Goal: Information Seeking & Learning: Check status

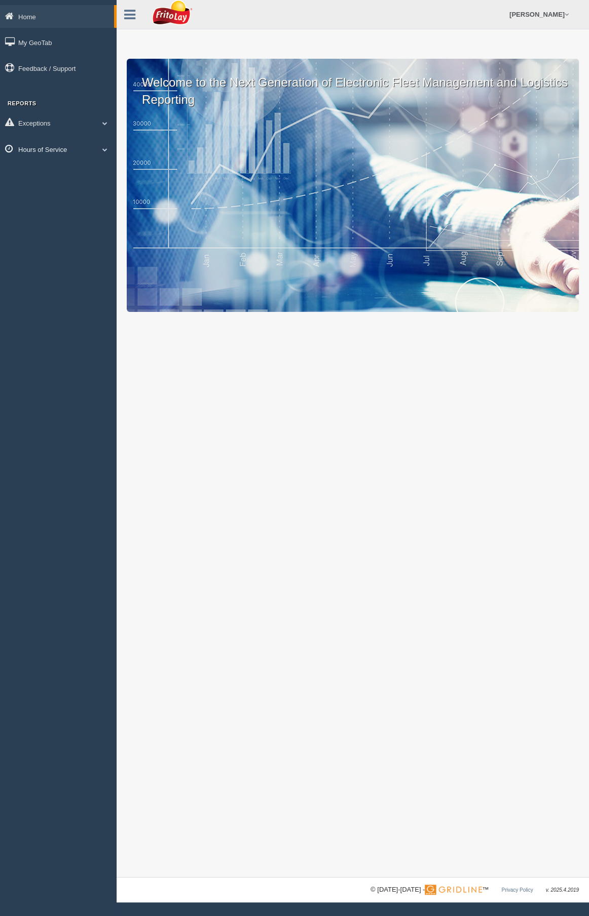
click at [47, 151] on link "Hours of Service" at bounding box center [58, 149] width 117 height 23
click at [69, 172] on link "HOS Explanation Reports" at bounding box center [66, 173] width 96 height 18
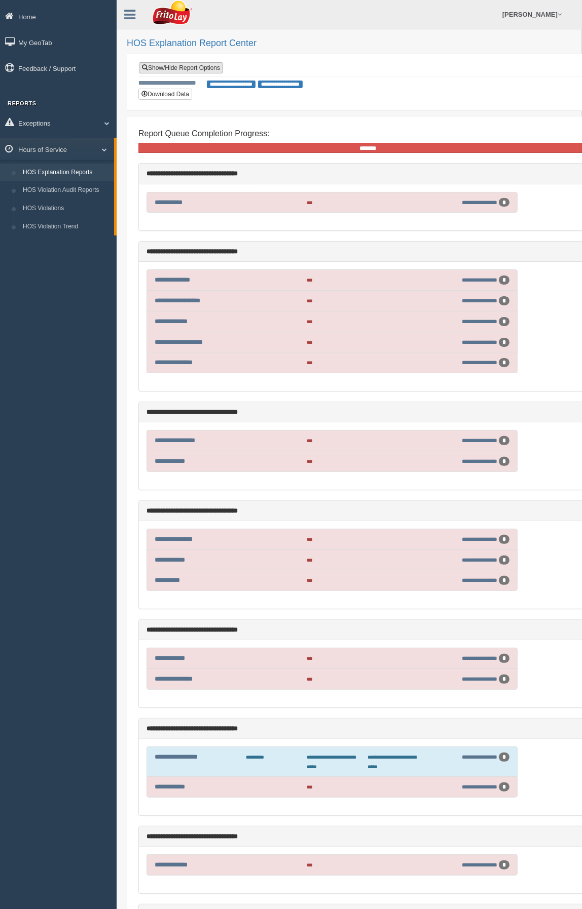
click at [195, 68] on link "Show/Hide Report Options" at bounding box center [181, 67] width 84 height 11
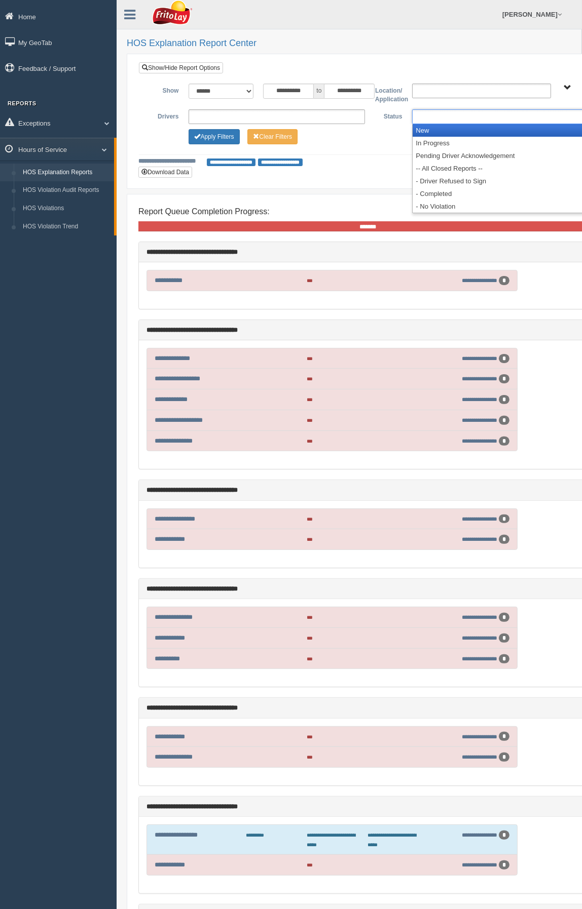
click at [428, 115] on ul at bounding box center [500, 116] width 176 height 15
click at [438, 128] on li "New" at bounding box center [499, 130] width 175 height 13
click at [438, 128] on li "In Progress" at bounding box center [499, 130] width 175 height 13
click at [438, 128] on li "Pending Driver Acknowledgement" at bounding box center [499, 130] width 175 height 13
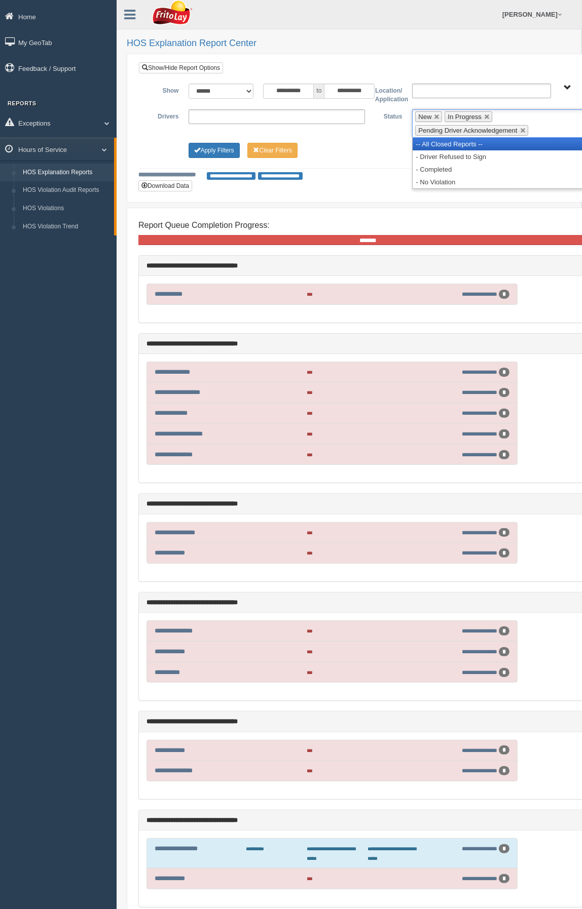
click at [431, 141] on li "-- All Closed Reports --" at bounding box center [499, 144] width 175 height 13
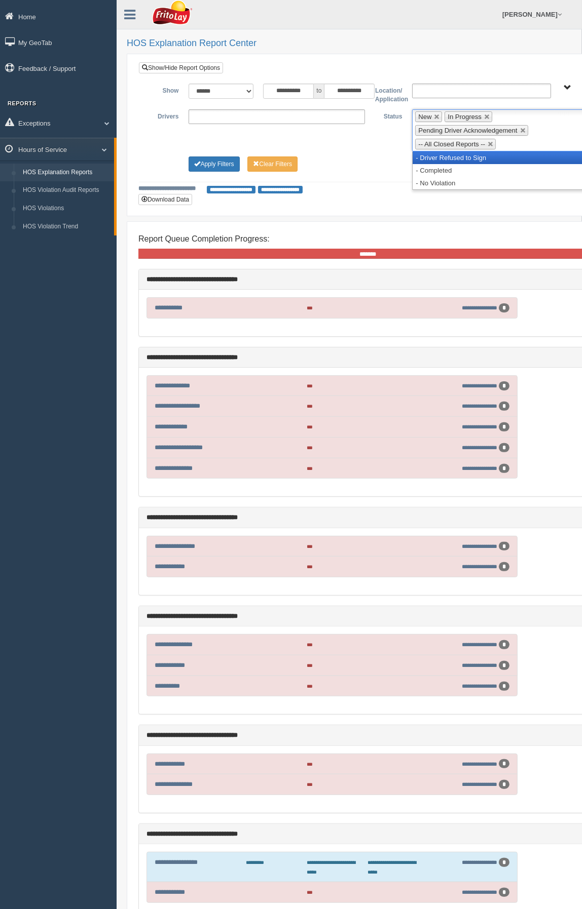
drag, startPoint x: 431, startPoint y: 156, endPoint x: 431, endPoint y: 165, distance: 8.6
click at [431, 157] on li "- Driver Refused to Sign" at bounding box center [499, 157] width 175 height 13
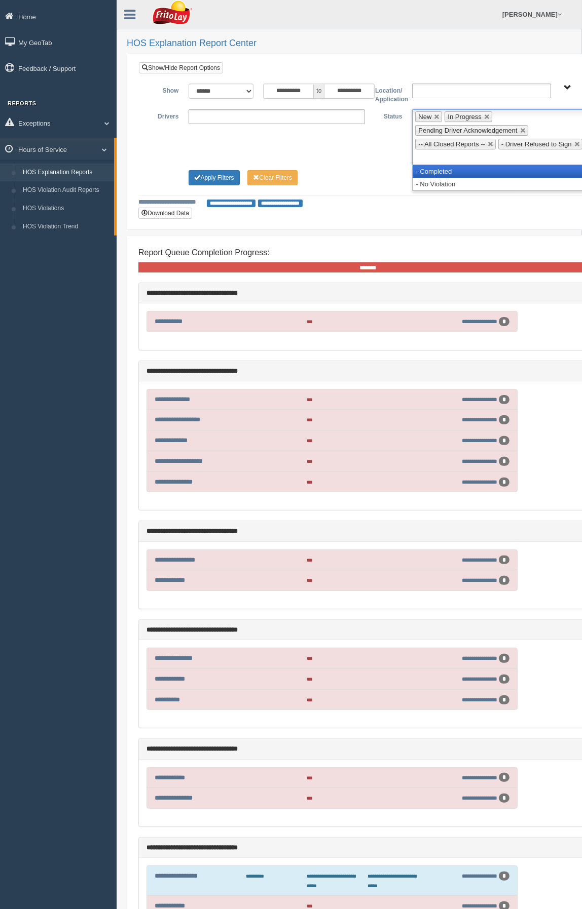
click at [431, 167] on li "- Completed" at bounding box center [499, 171] width 175 height 13
click at [280, 111] on ul "**********" at bounding box center [276, 116] width 176 height 15
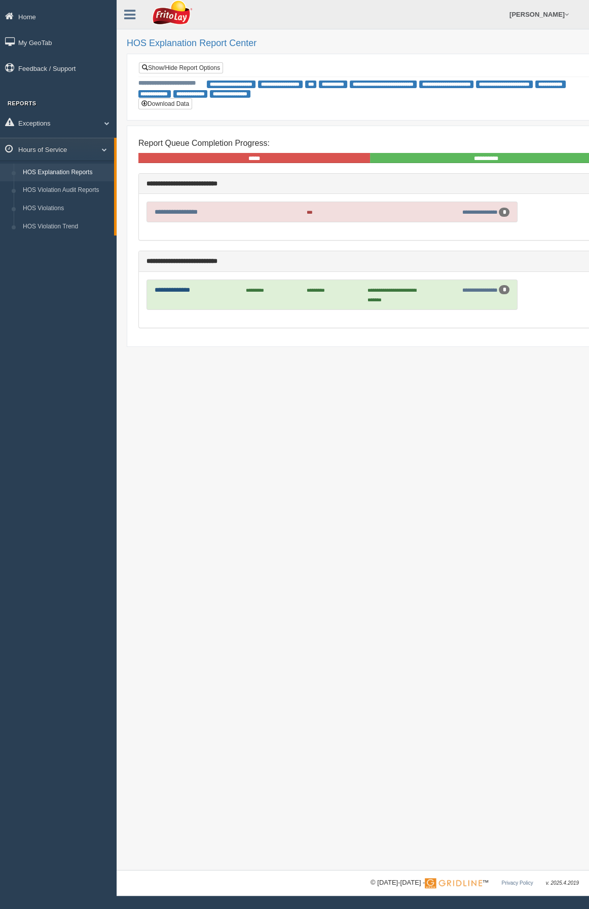
click at [168, 287] on link "**********" at bounding box center [172, 290] width 35 height 7
